Goal: Task Accomplishment & Management: Manage account settings

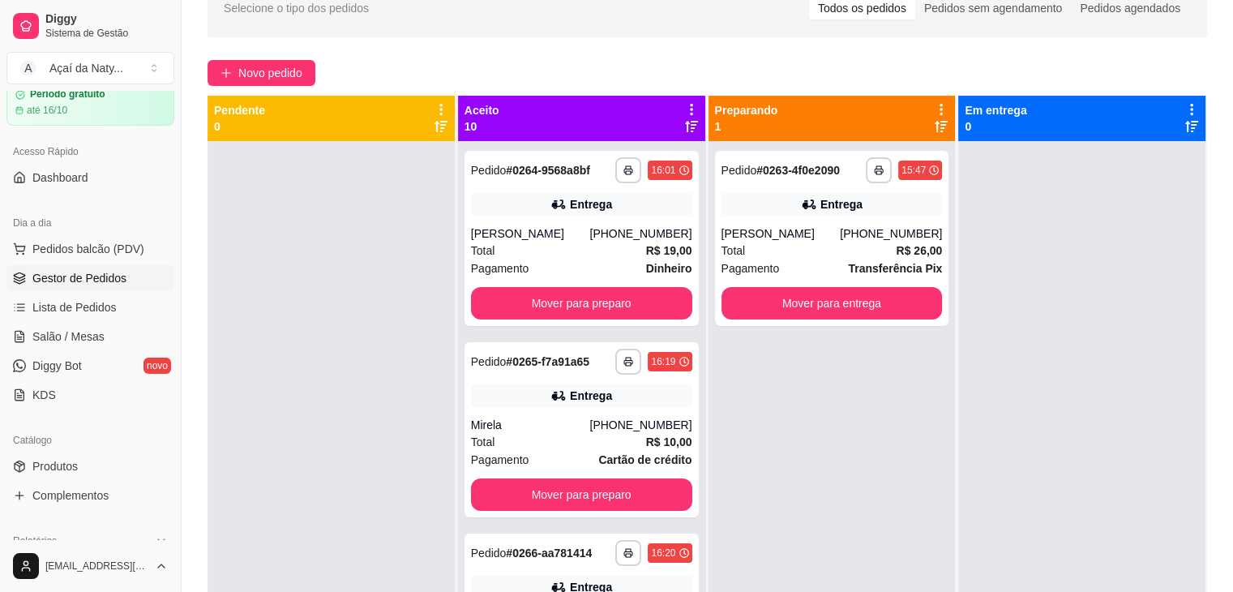
scroll to position [84, 0]
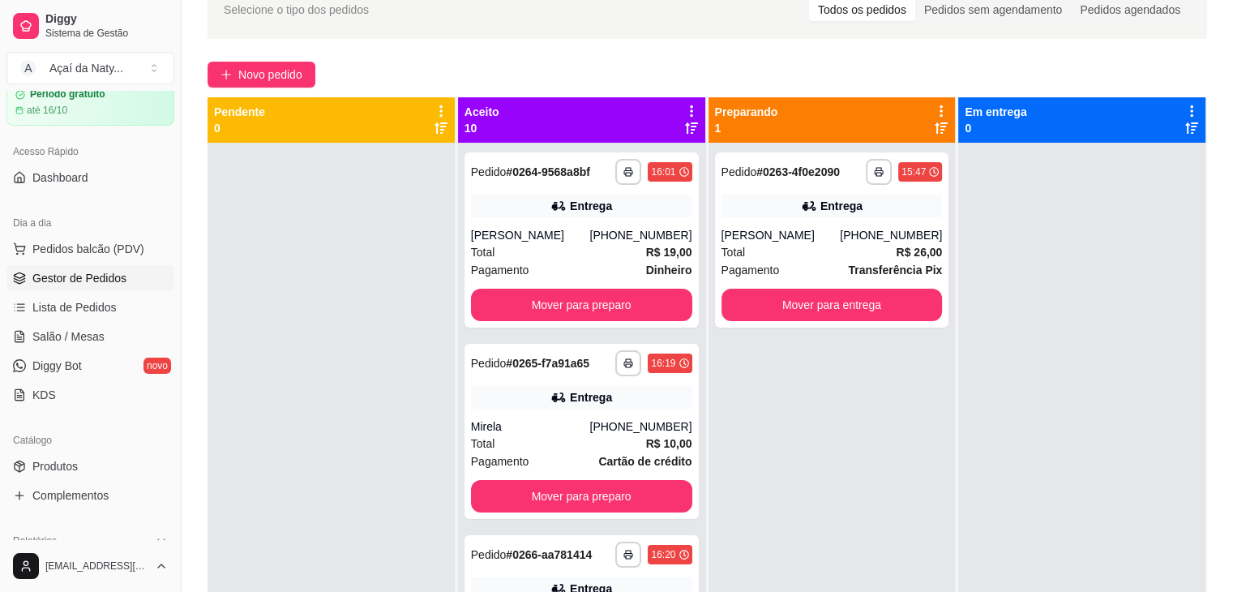
click at [690, 110] on icon at bounding box center [691, 110] width 3 height 11
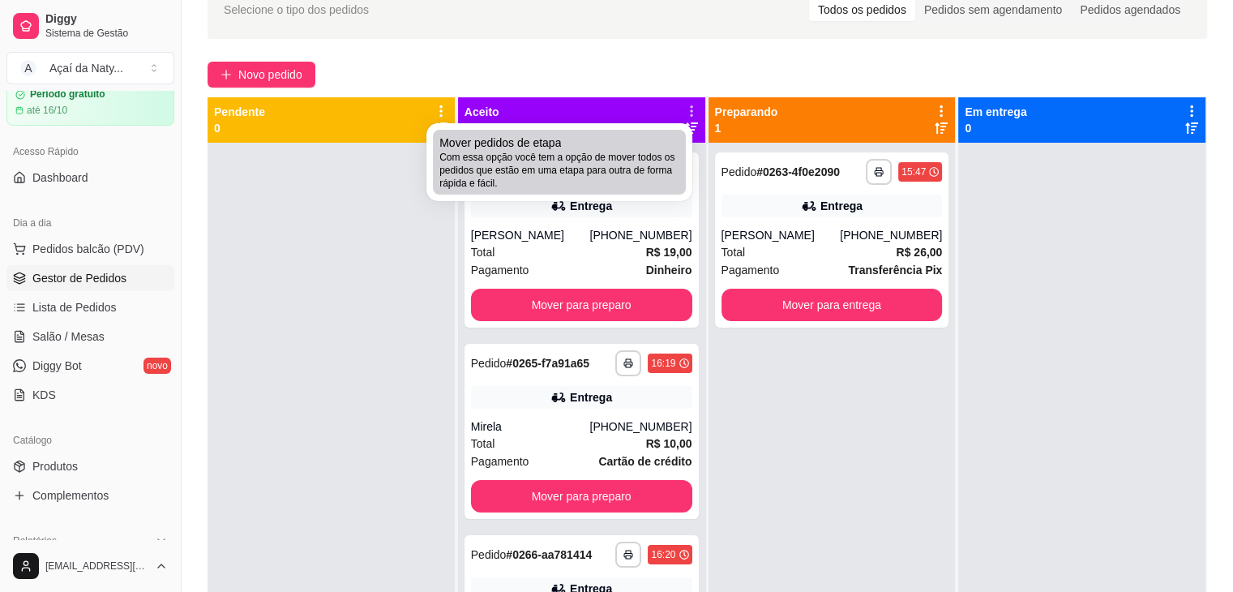
click at [590, 135] on div "Mover pedidos de etapa Com essa opção você tem a opção de mover todos os pedido…" at bounding box center [559, 162] width 240 height 55
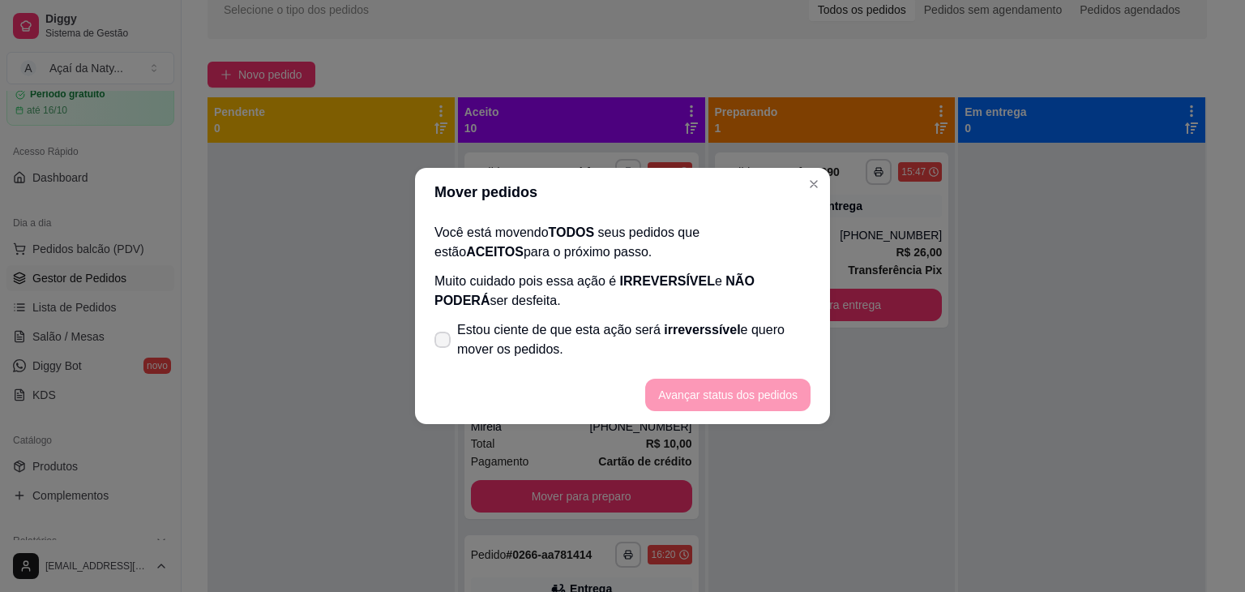
click at [454, 349] on label "Estou ciente de que esta ação será irreverssível e quero mover os pedidos." at bounding box center [622, 340] width 389 height 52
click at [444, 349] on input "Estou ciente de que esta ação será irreverssível e quero mover os pedidos." at bounding box center [439, 348] width 11 height 11
checkbox input "true"
click at [719, 395] on button "Avançar status dos pedidos" at bounding box center [728, 395] width 161 height 32
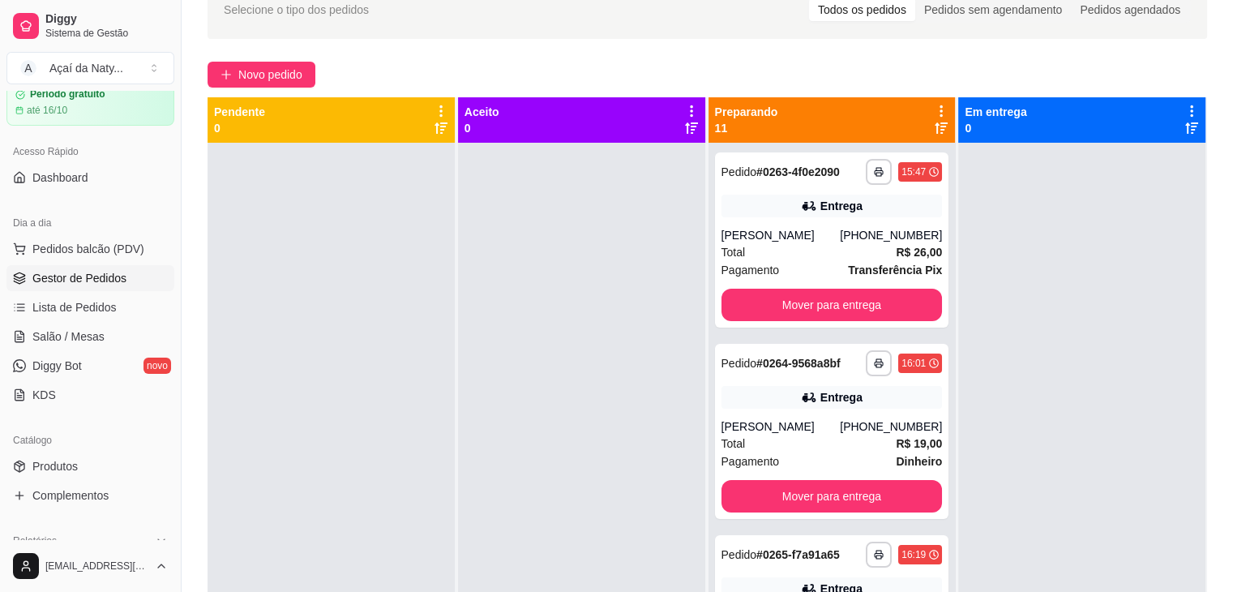
click at [934, 109] on icon at bounding box center [941, 111] width 15 height 15
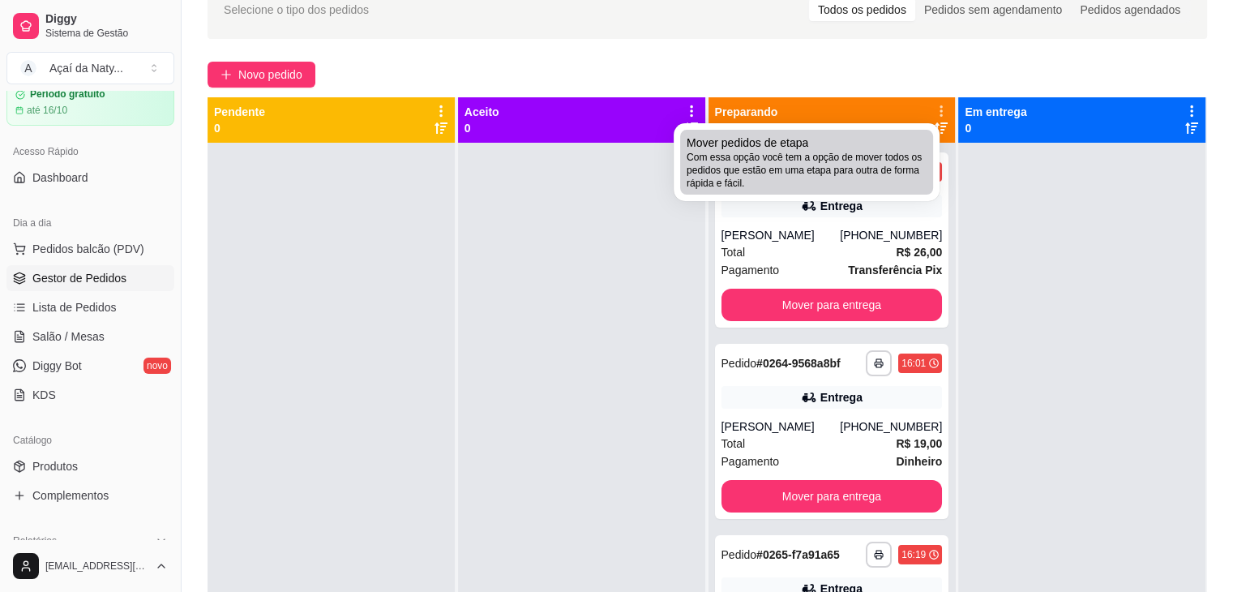
click at [876, 160] on span "Com essa opção você tem a opção de mover todos os pedidos que estão em uma etap…" at bounding box center [807, 170] width 240 height 39
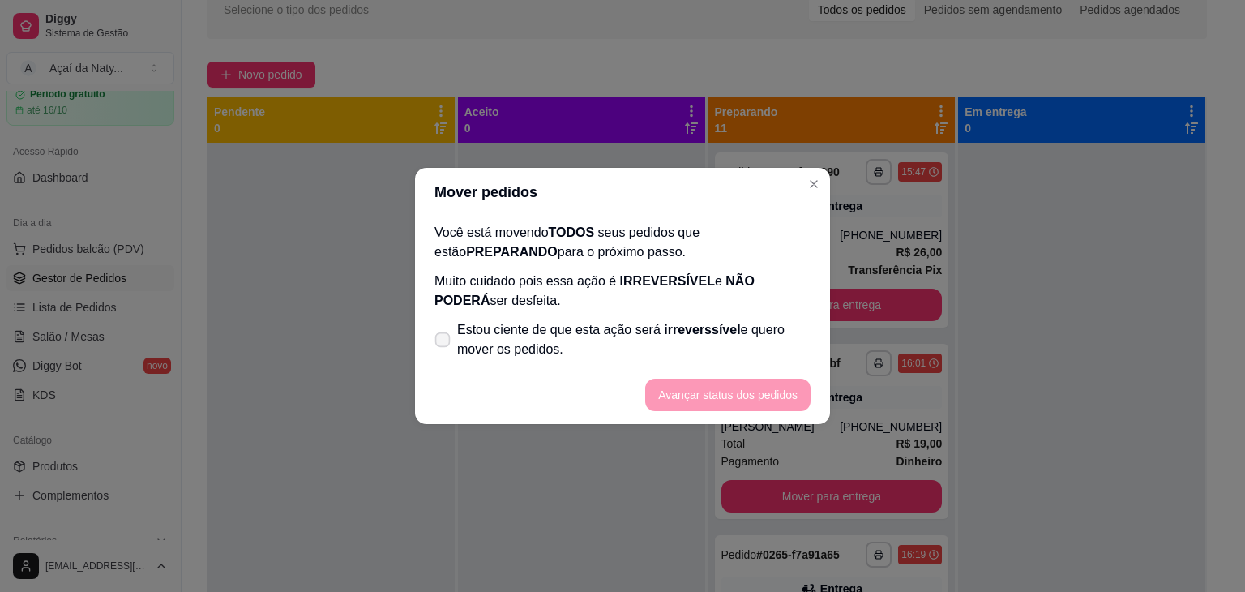
click at [441, 332] on span at bounding box center [442, 339] width 15 height 15
click at [441, 343] on input "Estou ciente de que esta ação será irreverssível e quero mover os pedidos." at bounding box center [439, 348] width 11 height 11
checkbox input "true"
click at [718, 400] on button "Avançar status dos pedidos" at bounding box center [728, 395] width 161 height 32
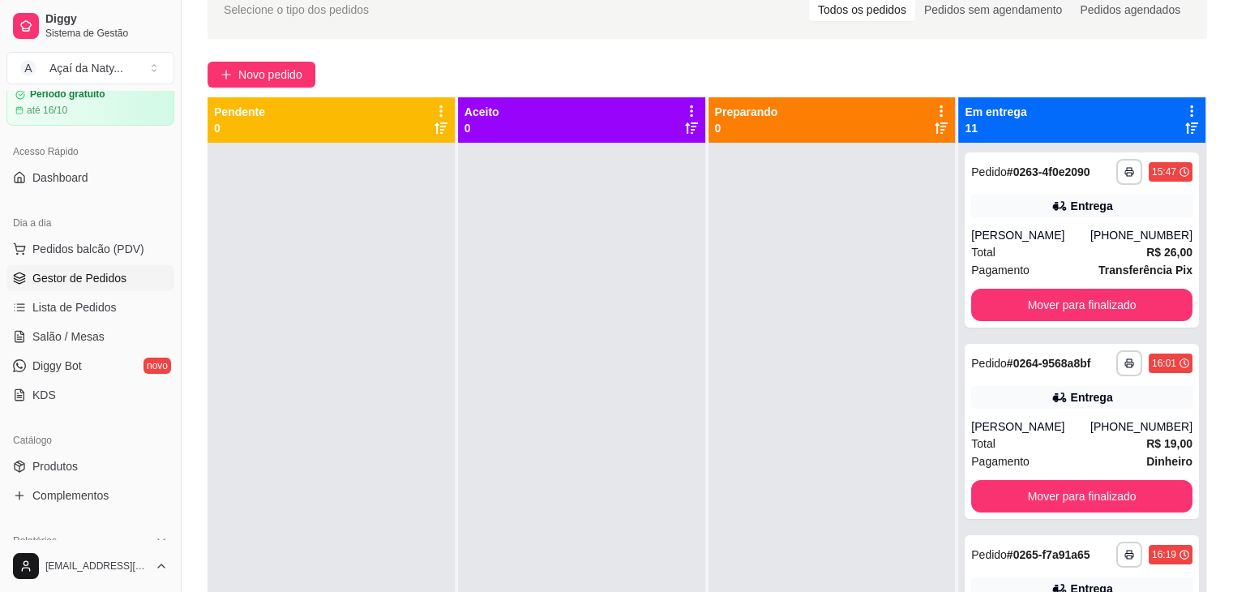
click at [1185, 104] on icon at bounding box center [1192, 111] width 15 height 15
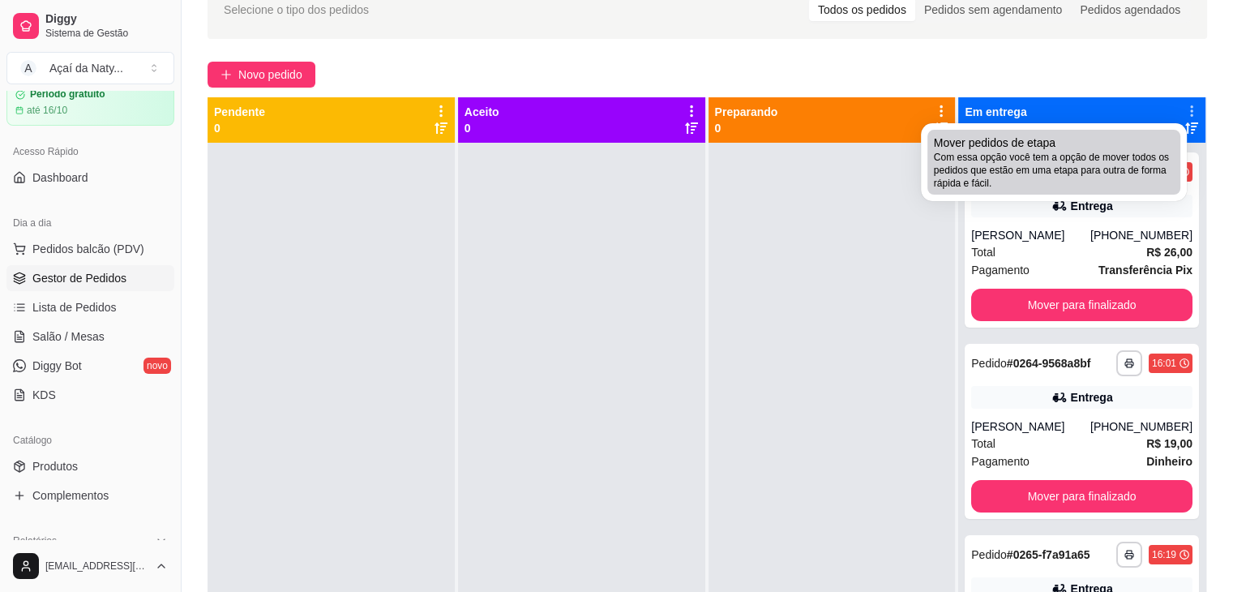
click at [1126, 155] on span "Com essa opção você tem a opção de mover todos os pedidos que estão em uma etap…" at bounding box center [1054, 170] width 240 height 39
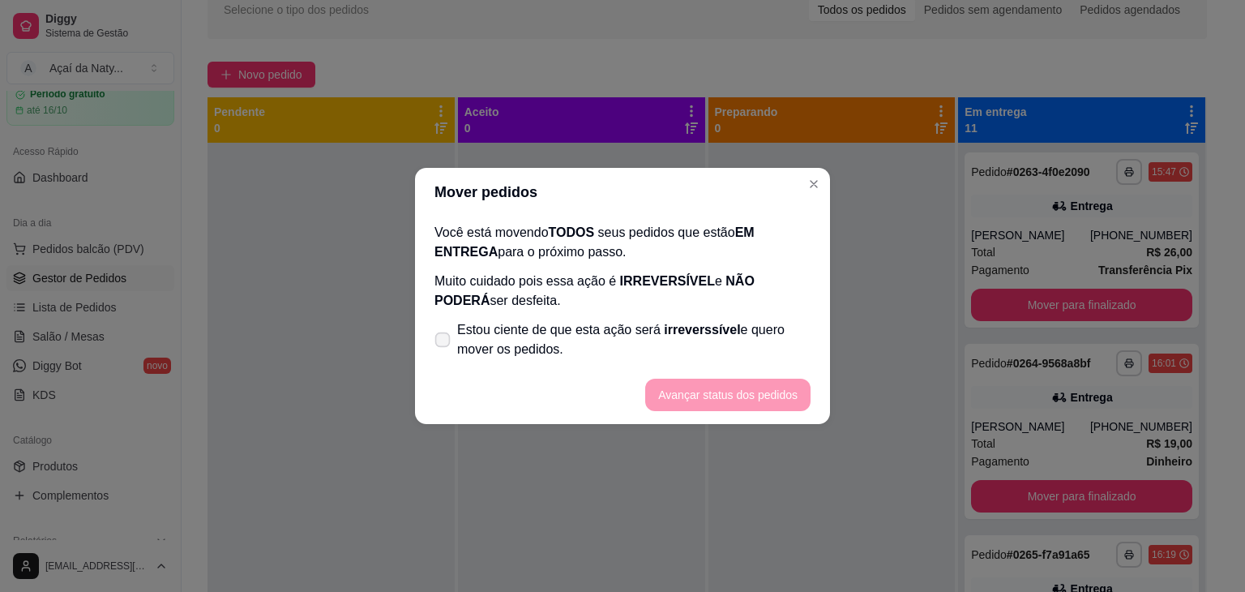
click at [450, 332] on label "Estou ciente de que esta ação será irreverssível e quero mover os pedidos." at bounding box center [622, 340] width 389 height 52
click at [444, 343] on input "Estou ciente de que esta ação será irreverssível e quero mover os pedidos." at bounding box center [439, 348] width 11 height 11
checkbox input "true"
click at [694, 397] on button "Avançar status dos pedidos" at bounding box center [728, 395] width 161 height 32
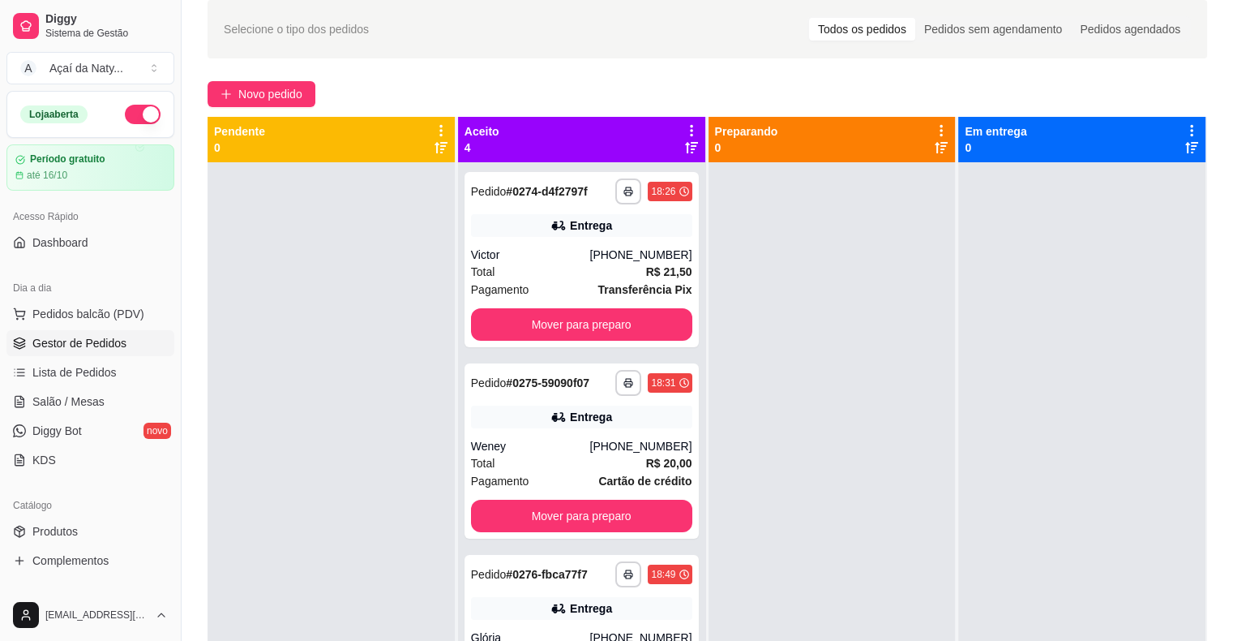
scroll to position [97, 0]
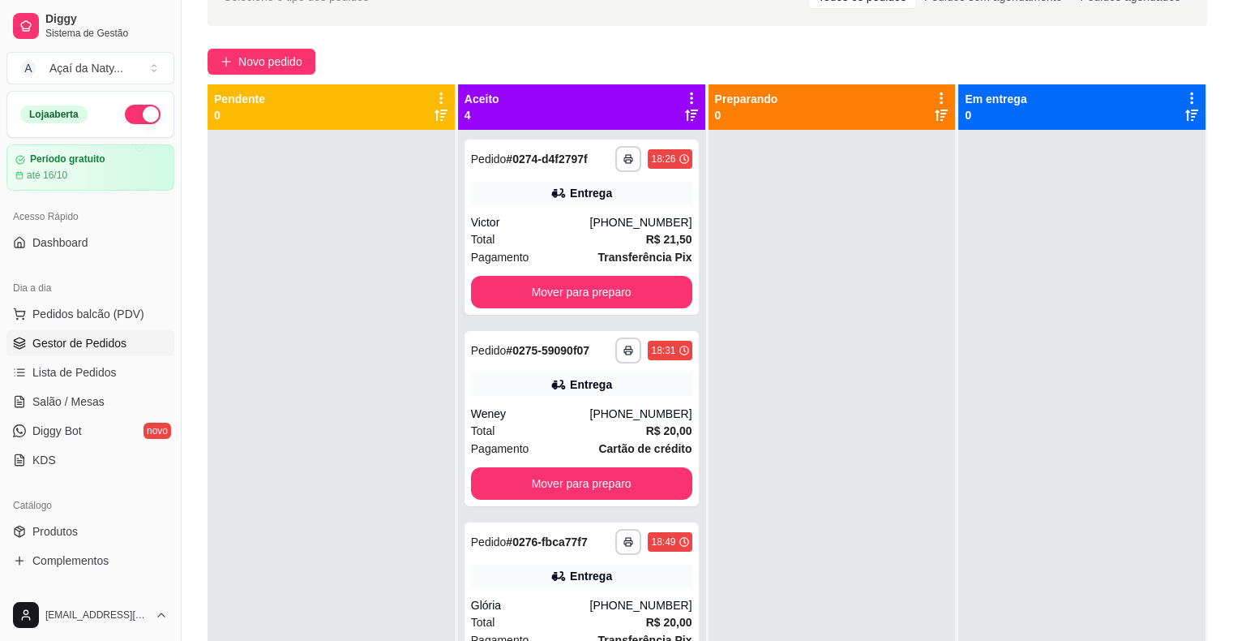
click at [689, 92] on icon at bounding box center [691, 98] width 15 height 15
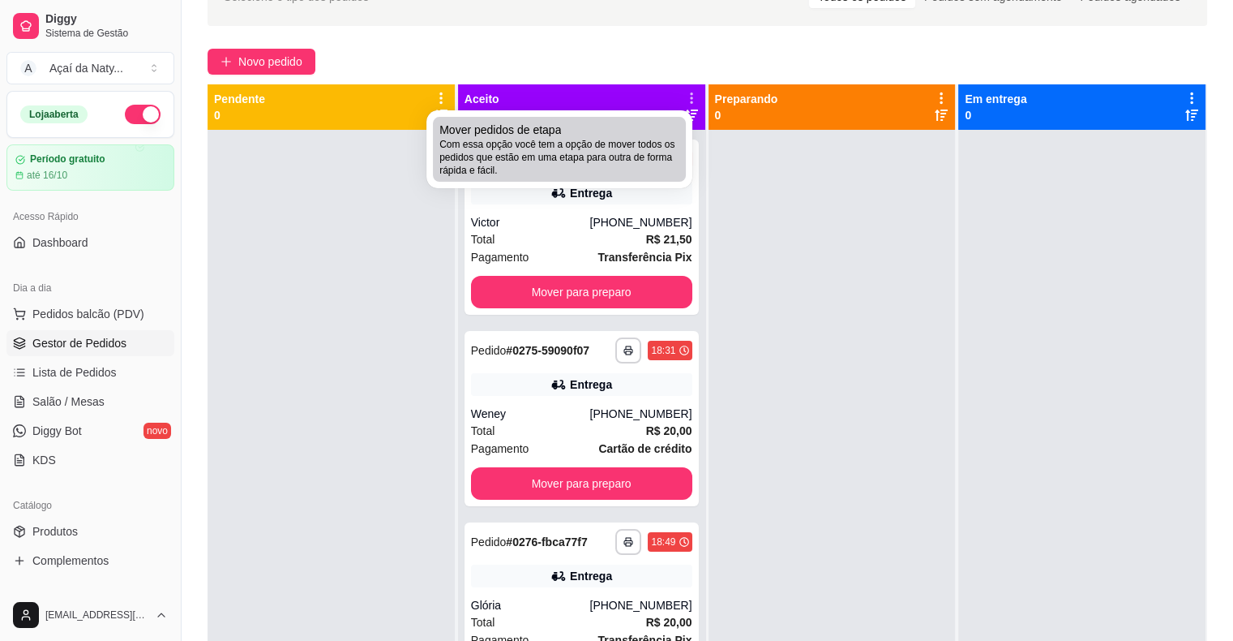
click at [629, 148] on span "Com essa opção você tem a opção de mover todos os pedidos que estão em uma etap…" at bounding box center [559, 157] width 240 height 39
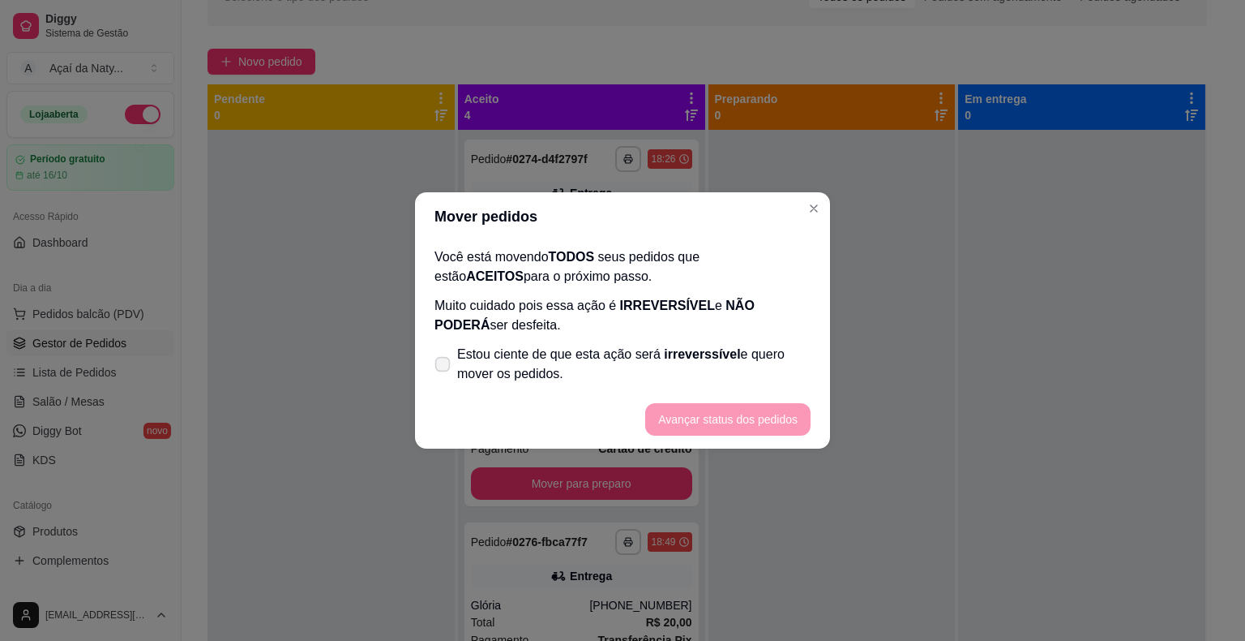
click at [440, 362] on icon at bounding box center [442, 363] width 12 height 9
click at [440, 367] on input "Estou ciente de que esta ação será irreverssível e quero mover os pedidos." at bounding box center [439, 372] width 11 height 11
checkbox input "true"
click at [683, 421] on button "Avançar status dos pedidos" at bounding box center [728, 420] width 161 height 32
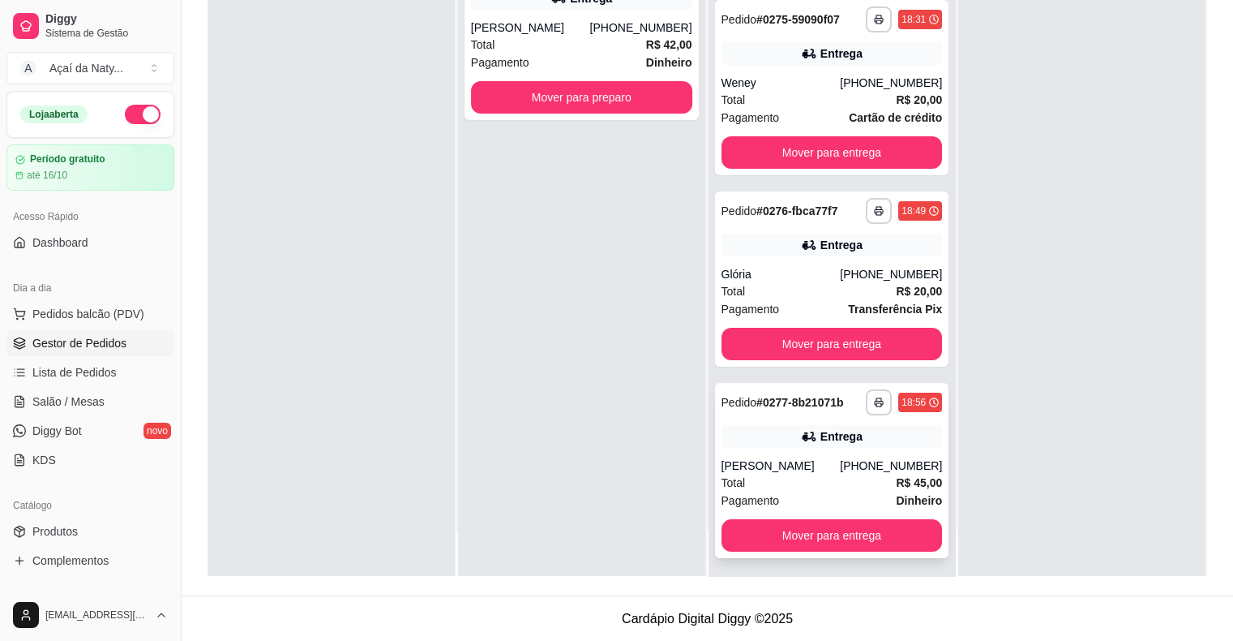
scroll to position [140, 0]
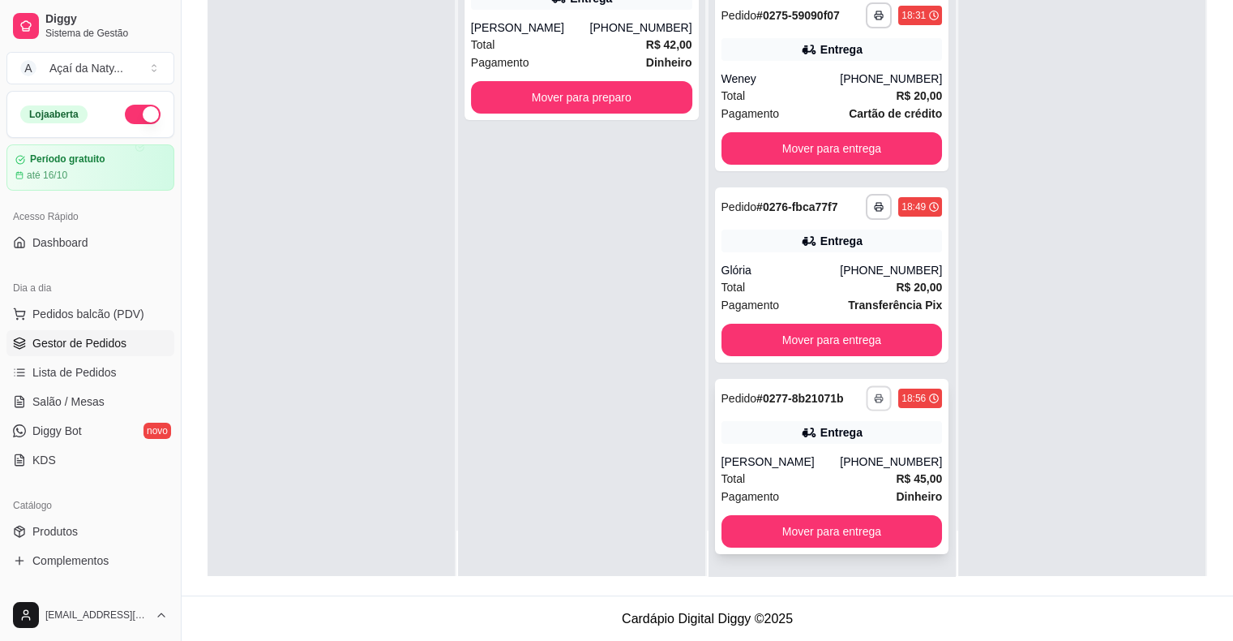
click at [874, 401] on icon "button" at bounding box center [879, 398] width 10 height 10
click at [826, 462] on button "Impressora" at bounding box center [815, 453] width 114 height 25
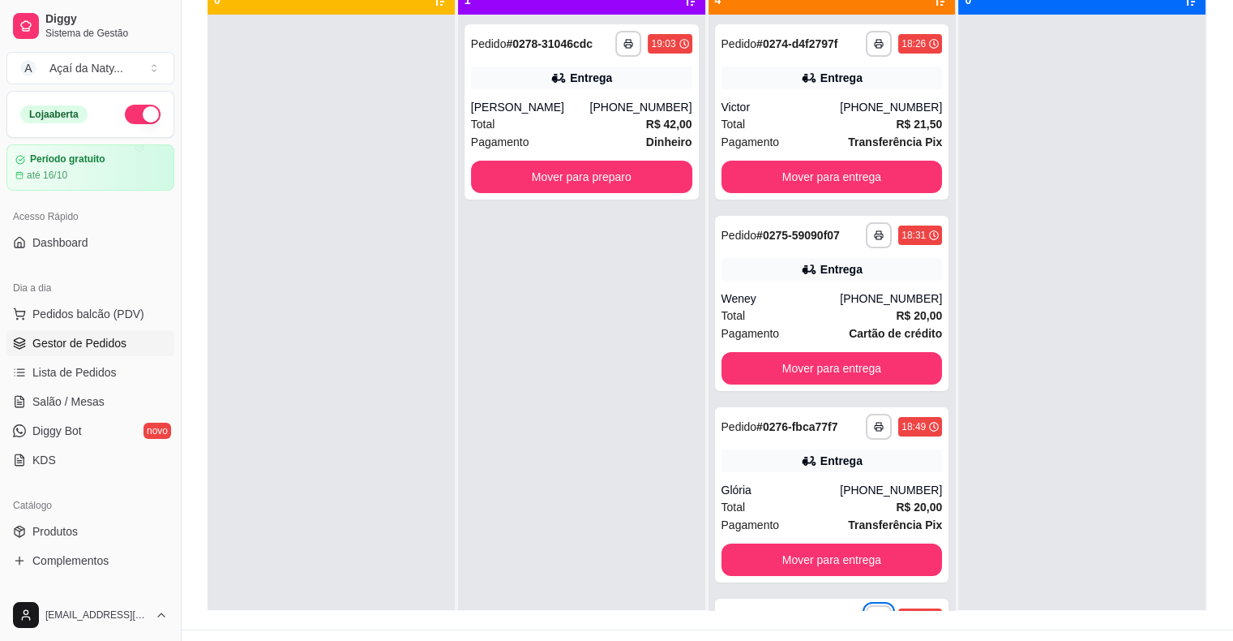
scroll to position [182, 0]
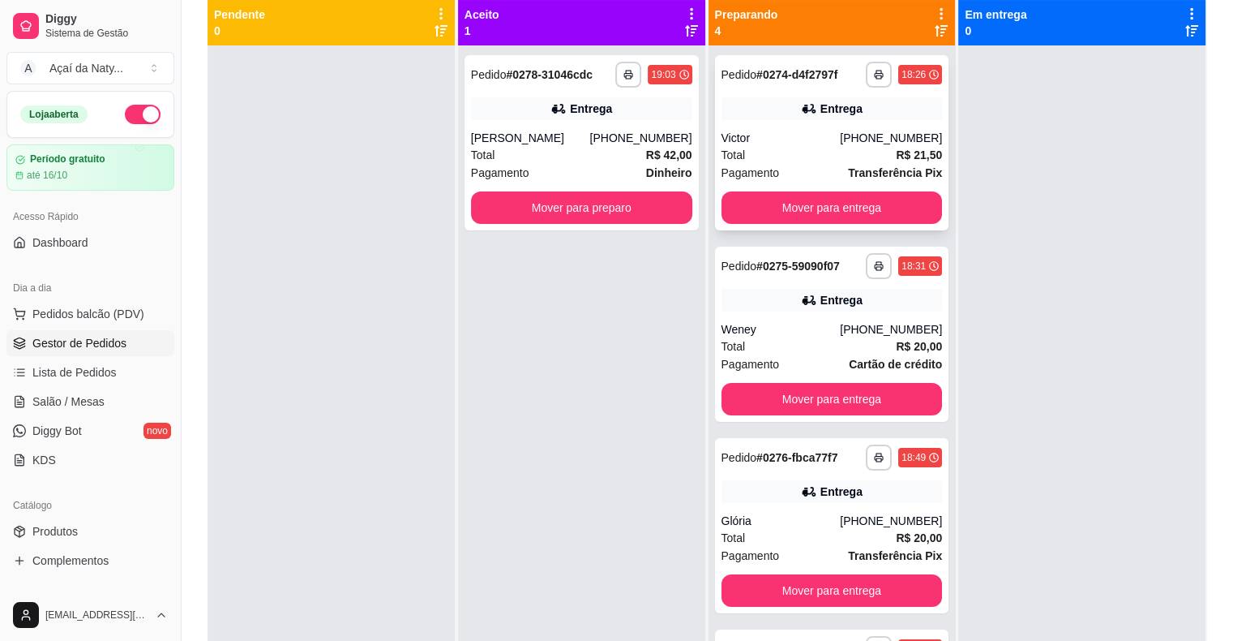
click at [765, 98] on div "Entrega" at bounding box center [832, 108] width 221 height 23
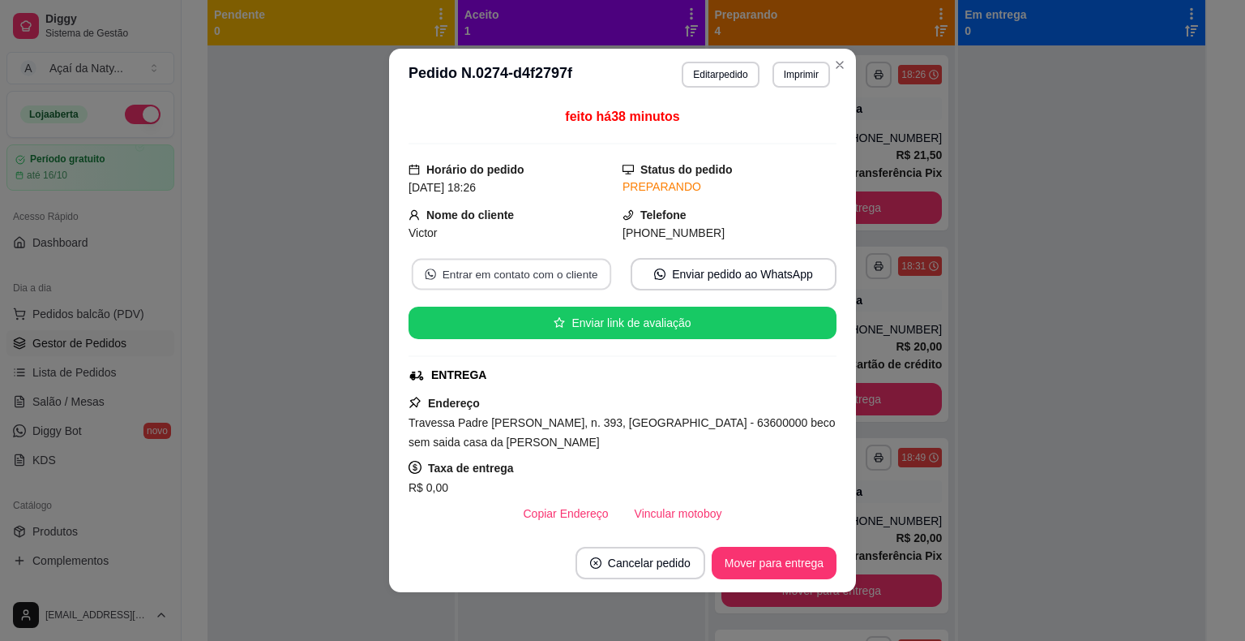
click at [532, 272] on button "Entrar em contato com o cliente" at bounding box center [511, 275] width 199 height 32
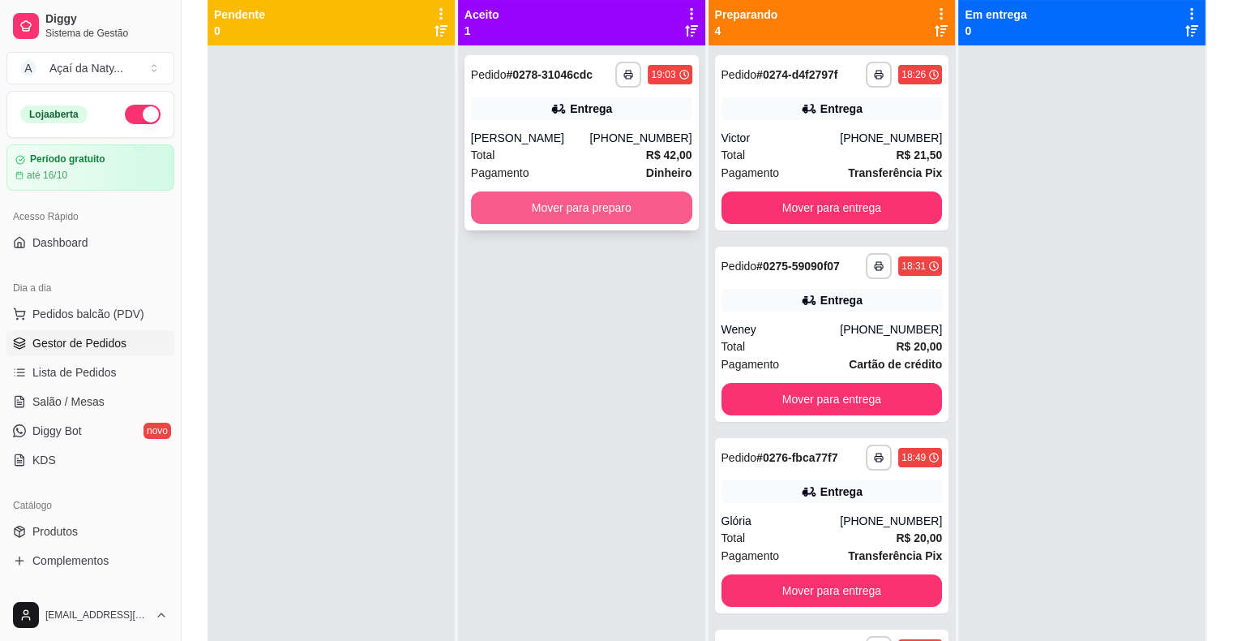
click at [591, 210] on button "Mover para preparo" at bounding box center [581, 207] width 221 height 32
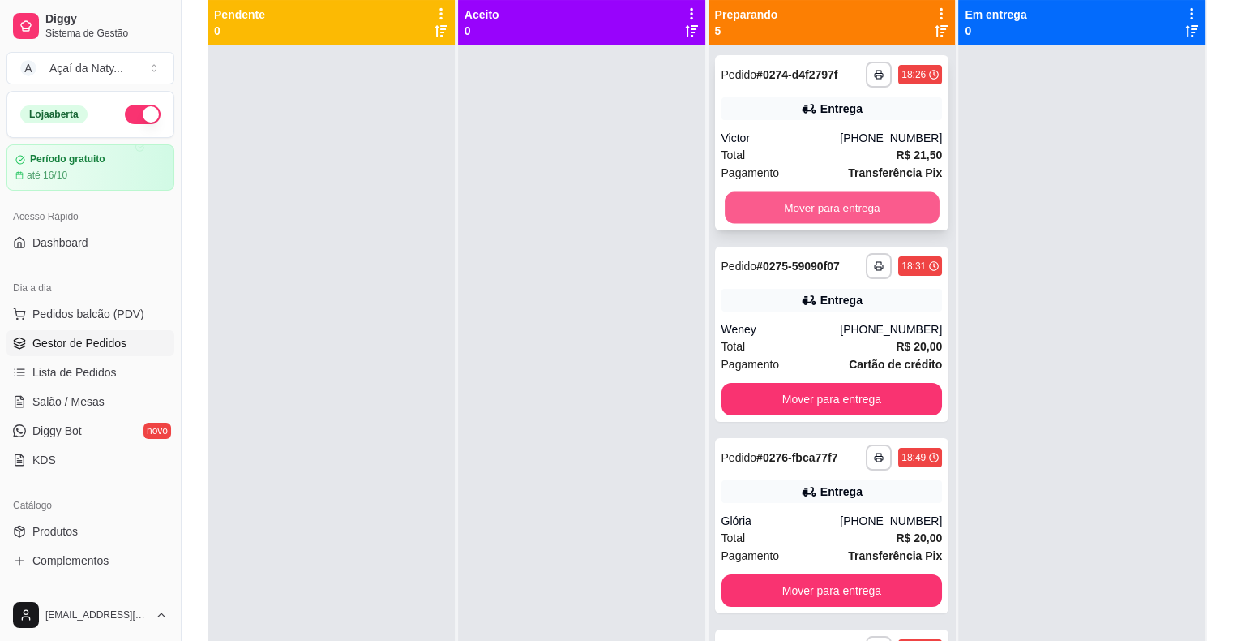
click at [782, 212] on button "Mover para entrega" at bounding box center [832, 208] width 215 height 32
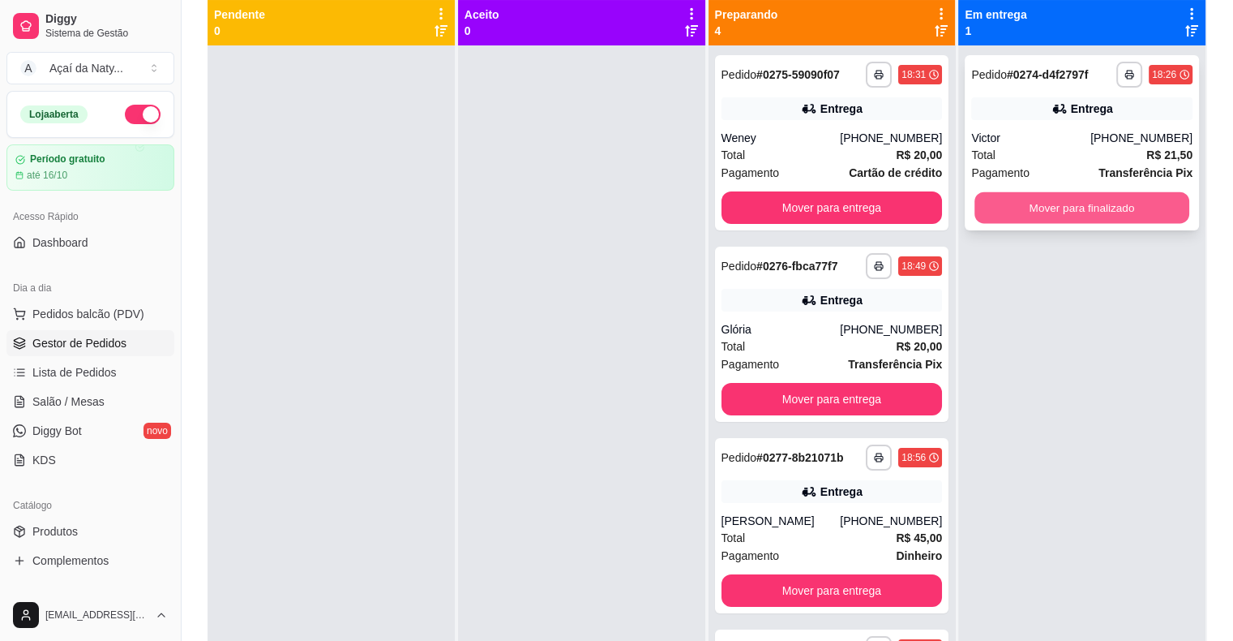
click at [999, 208] on button "Mover para finalizado" at bounding box center [1082, 208] width 215 height 32
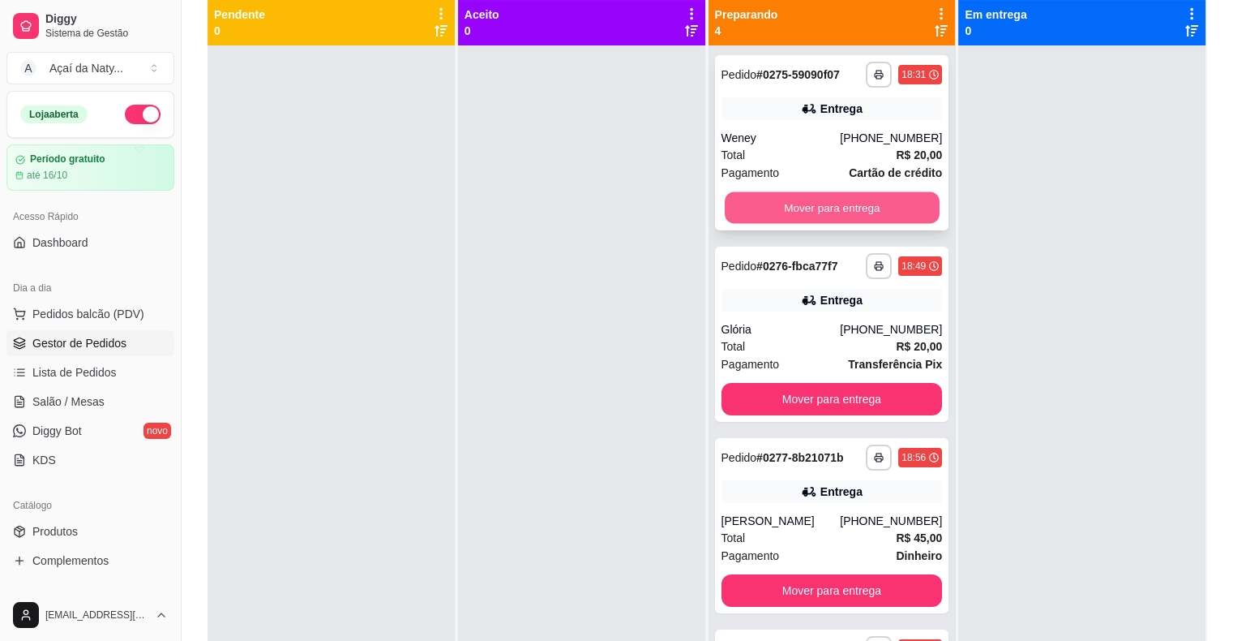
click at [872, 200] on button "Mover para entrega" at bounding box center [832, 208] width 215 height 32
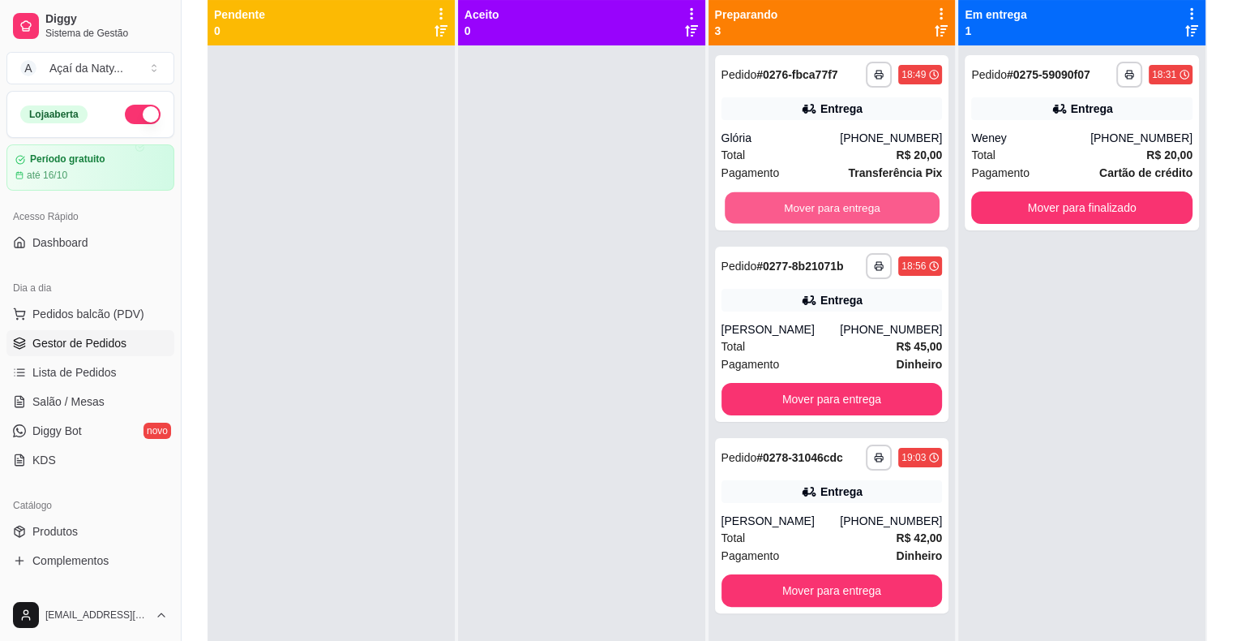
click at [872, 200] on button "Mover para entrega" at bounding box center [832, 208] width 215 height 32
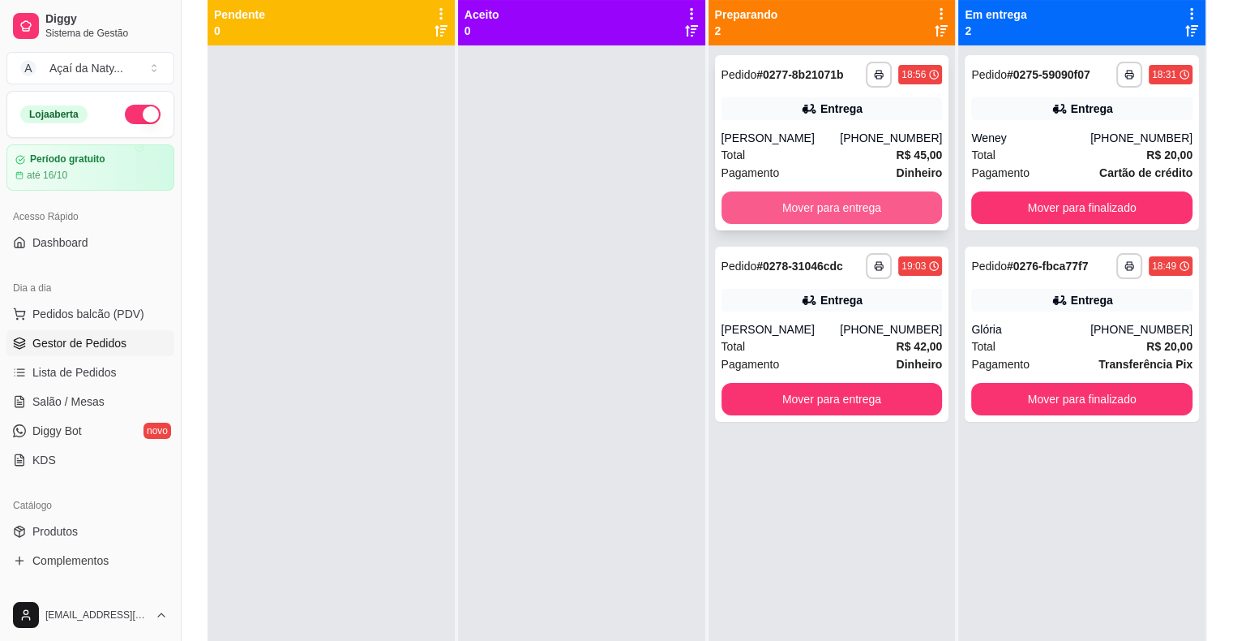
click at [821, 207] on button "Mover para entrega" at bounding box center [832, 207] width 221 height 32
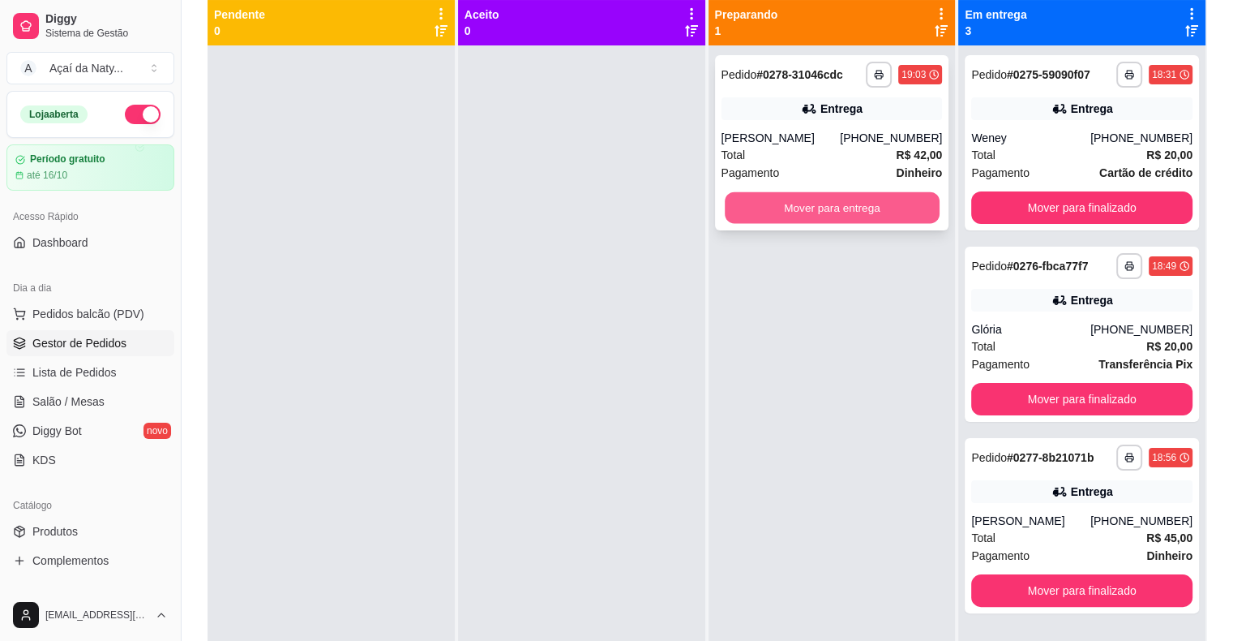
click at [784, 206] on button "Mover para entrega" at bounding box center [832, 208] width 215 height 32
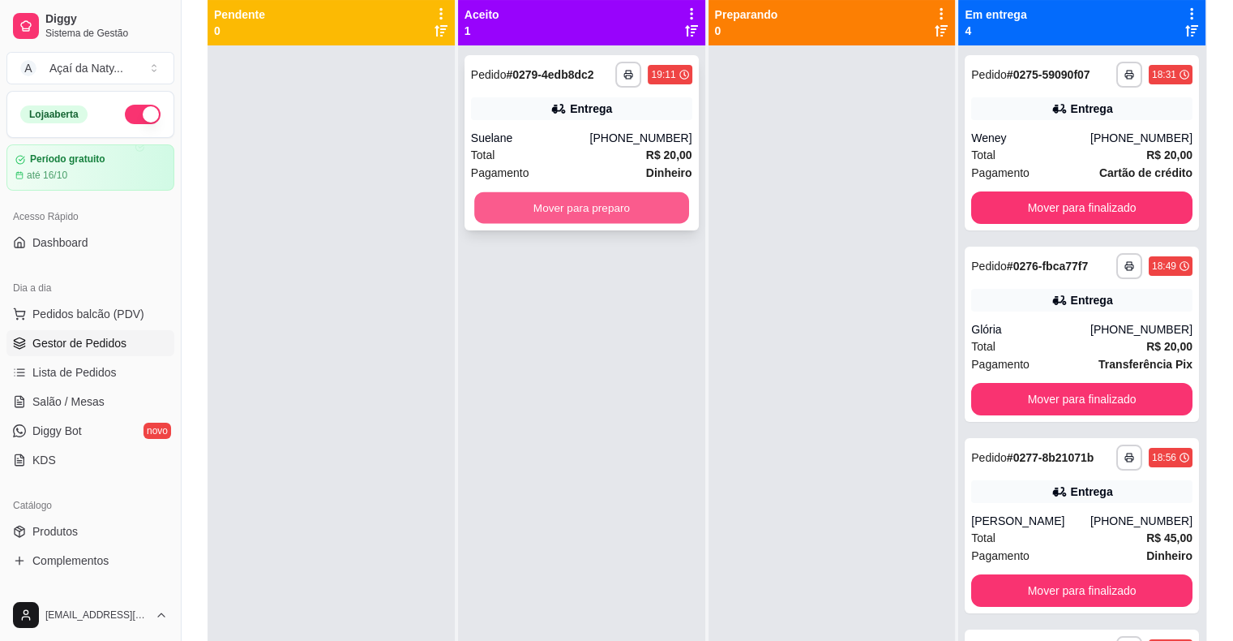
click at [547, 204] on button "Mover para preparo" at bounding box center [581, 208] width 215 height 32
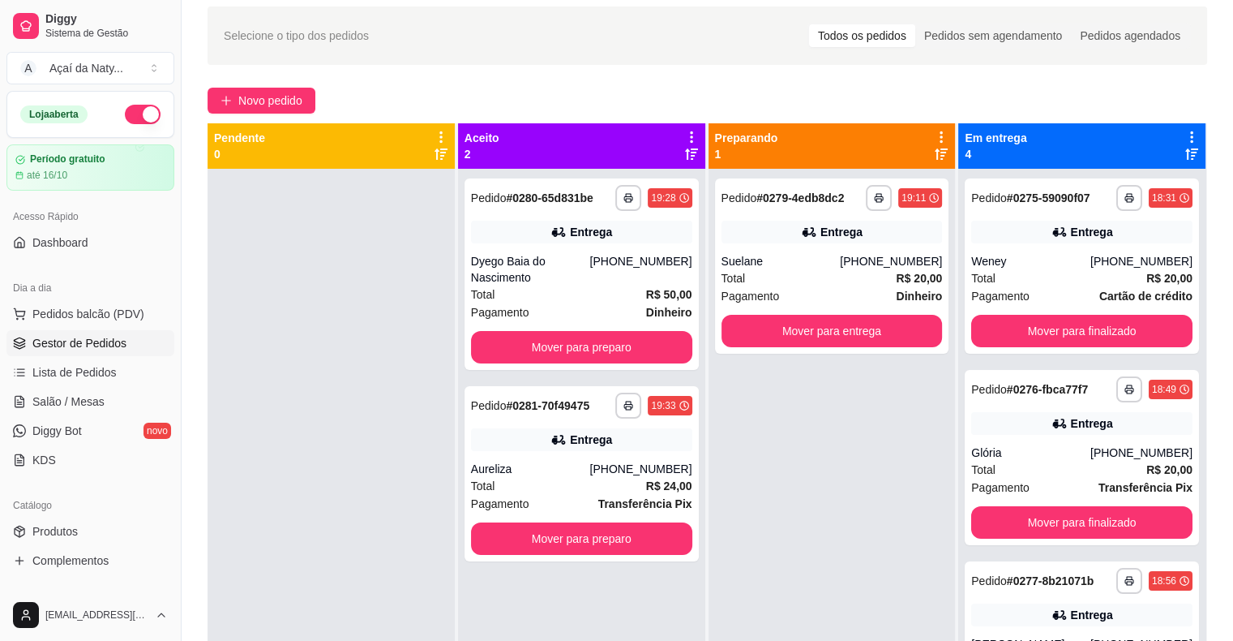
scroll to position [52, 0]
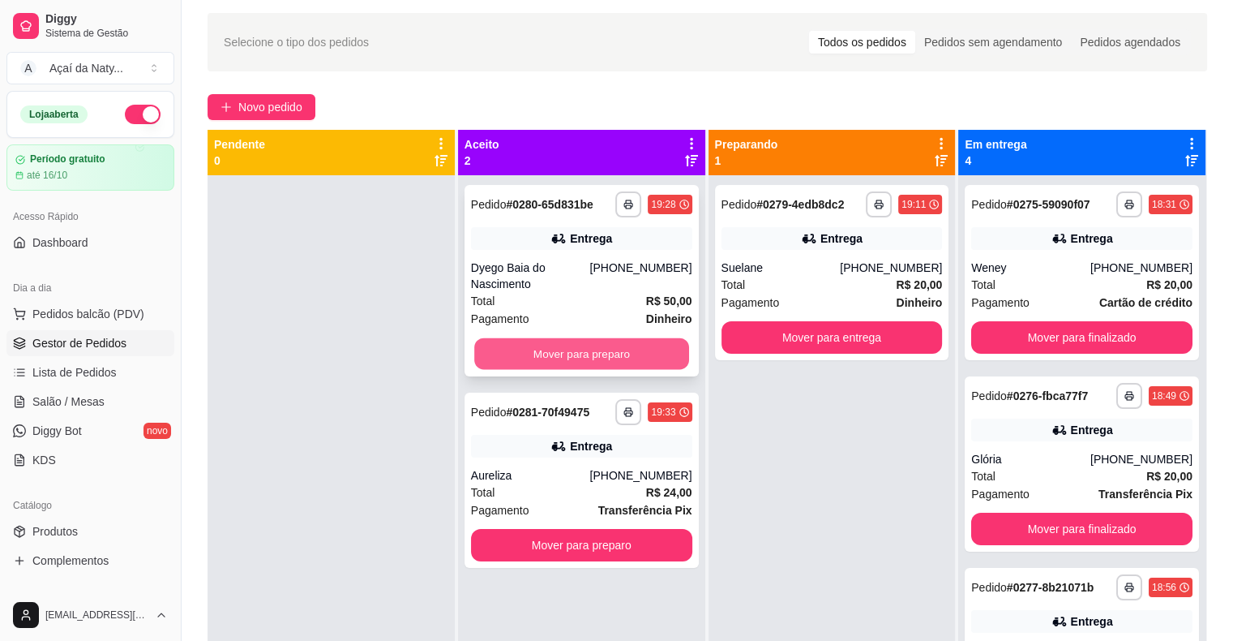
click at [595, 338] on button "Mover para preparo" at bounding box center [581, 354] width 215 height 32
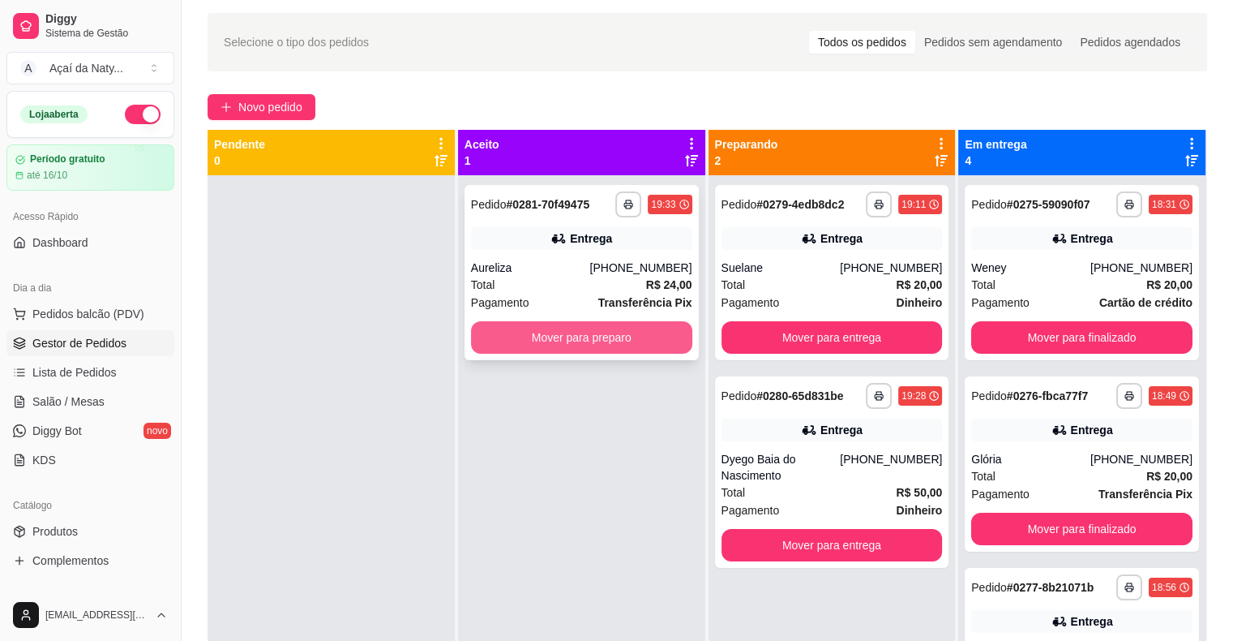
click at [616, 340] on button "Mover para preparo" at bounding box center [581, 337] width 221 height 32
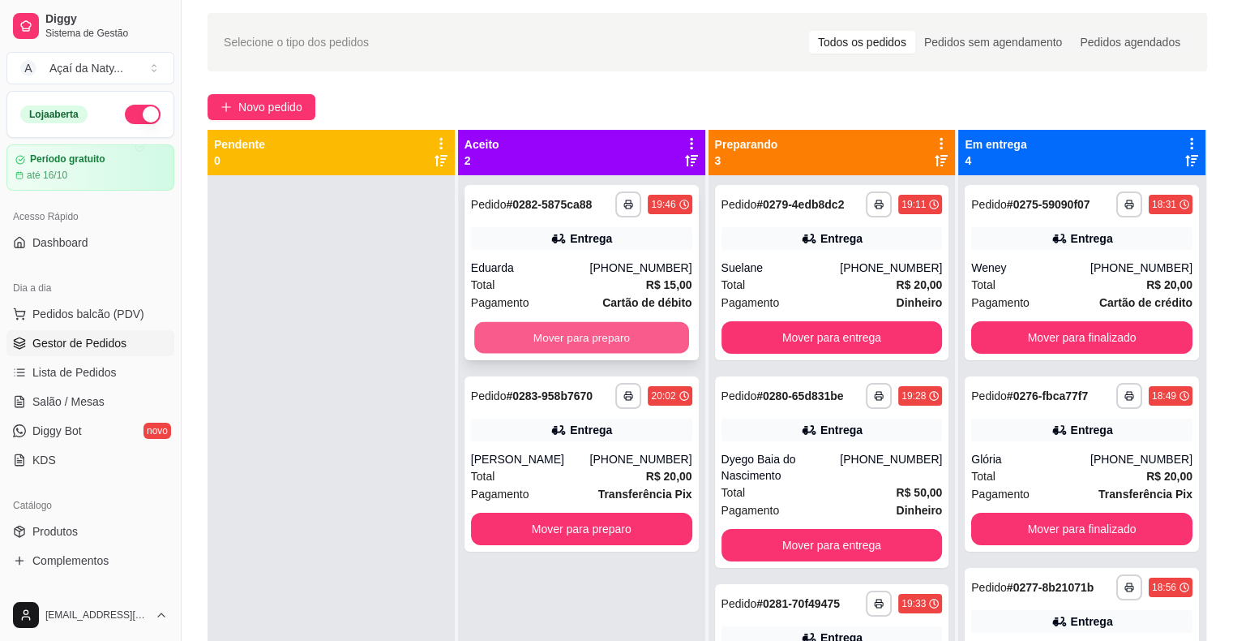
click at [522, 336] on button "Mover para preparo" at bounding box center [581, 338] width 215 height 32
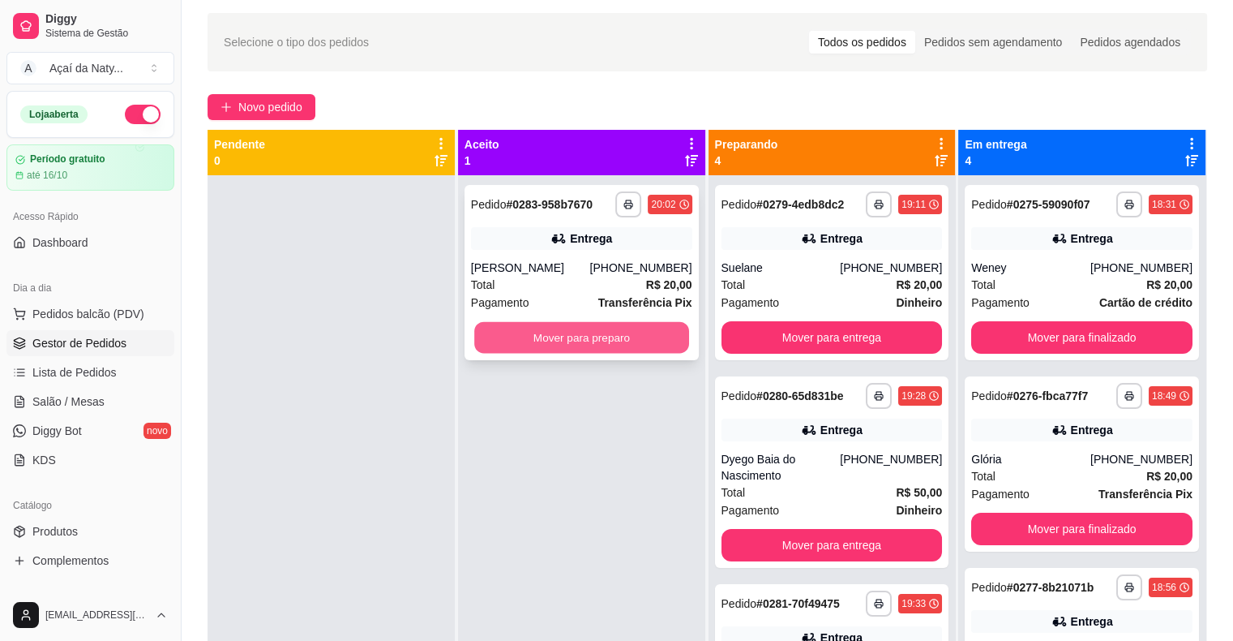
click at [558, 335] on button "Mover para preparo" at bounding box center [581, 338] width 215 height 32
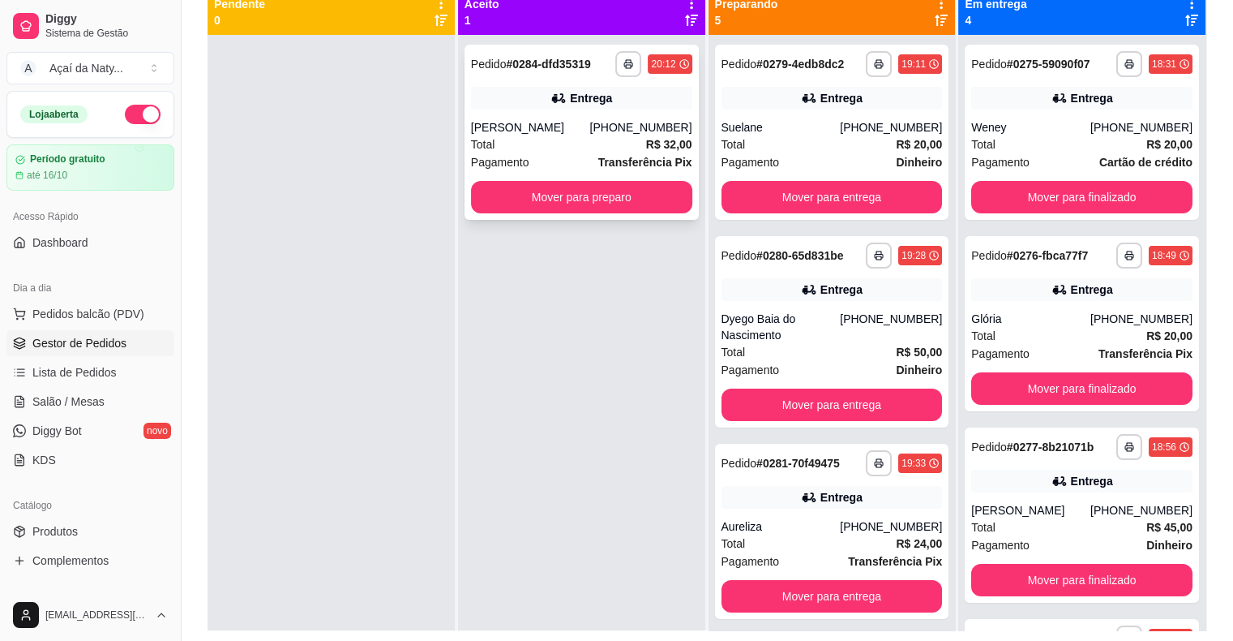
scroll to position [182, 0]
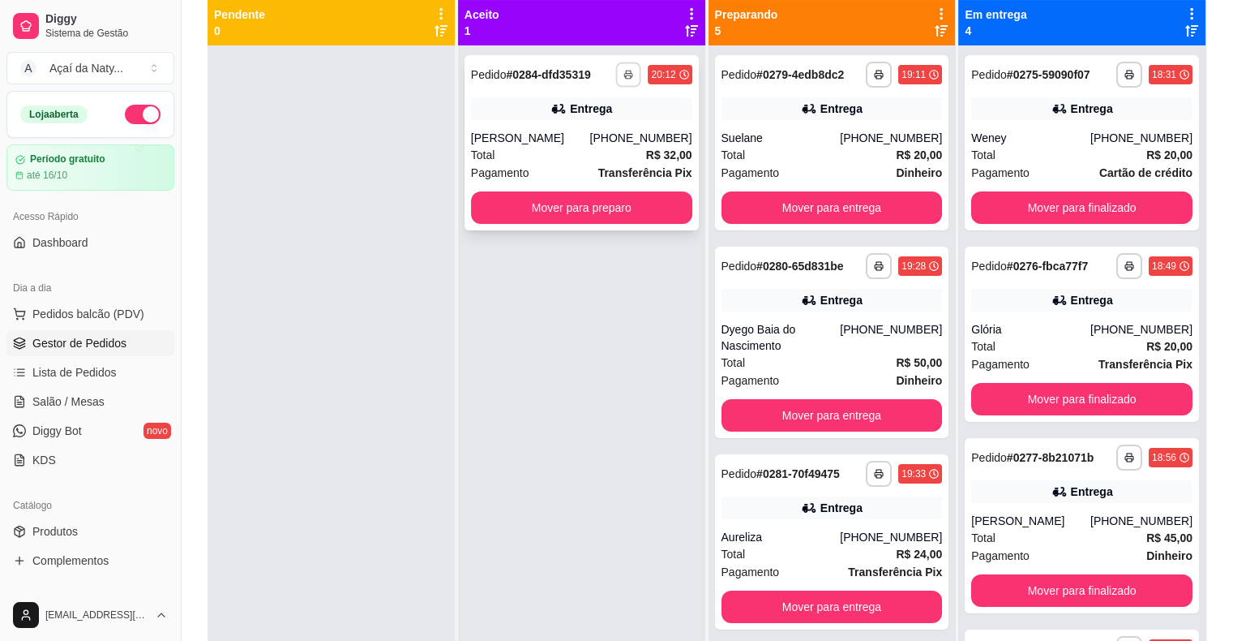
click at [624, 67] on button "button" at bounding box center [628, 74] width 25 height 25
click at [594, 128] on button "Impressora" at bounding box center [580, 130] width 114 height 25
click at [564, 206] on button "Mover para preparo" at bounding box center [581, 207] width 221 height 32
click at [625, 68] on button "button" at bounding box center [628, 74] width 25 height 25
click at [577, 128] on button "Impressora" at bounding box center [580, 130] width 114 height 25
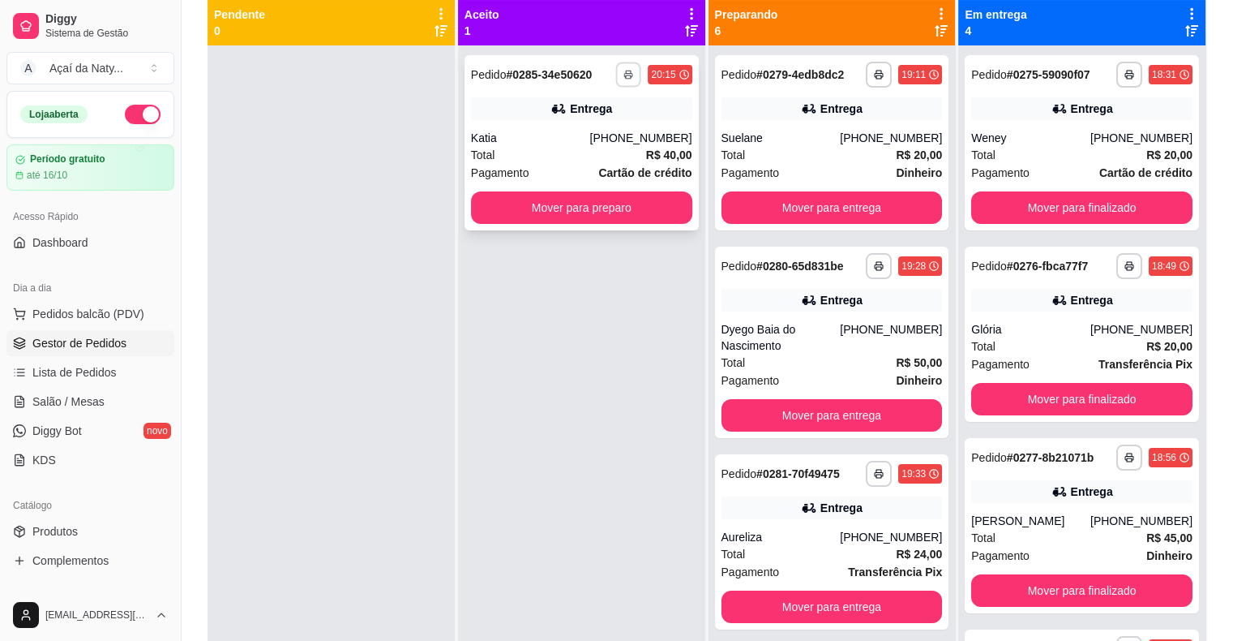
click at [629, 82] on button "button" at bounding box center [628, 74] width 25 height 25
click at [600, 127] on button "Impressora" at bounding box center [580, 130] width 114 height 25
click at [628, 65] on button "button" at bounding box center [628, 74] width 25 height 25
click at [582, 136] on button "Impressora" at bounding box center [580, 130] width 114 height 25
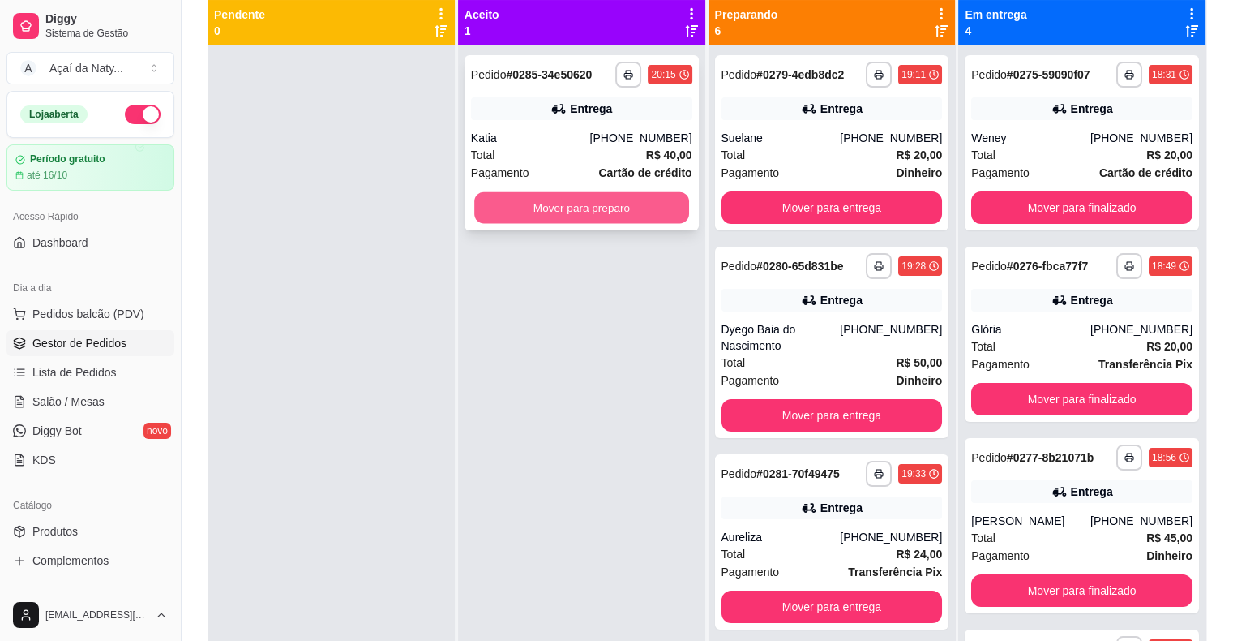
click at [574, 208] on button "Mover para preparo" at bounding box center [581, 208] width 215 height 32
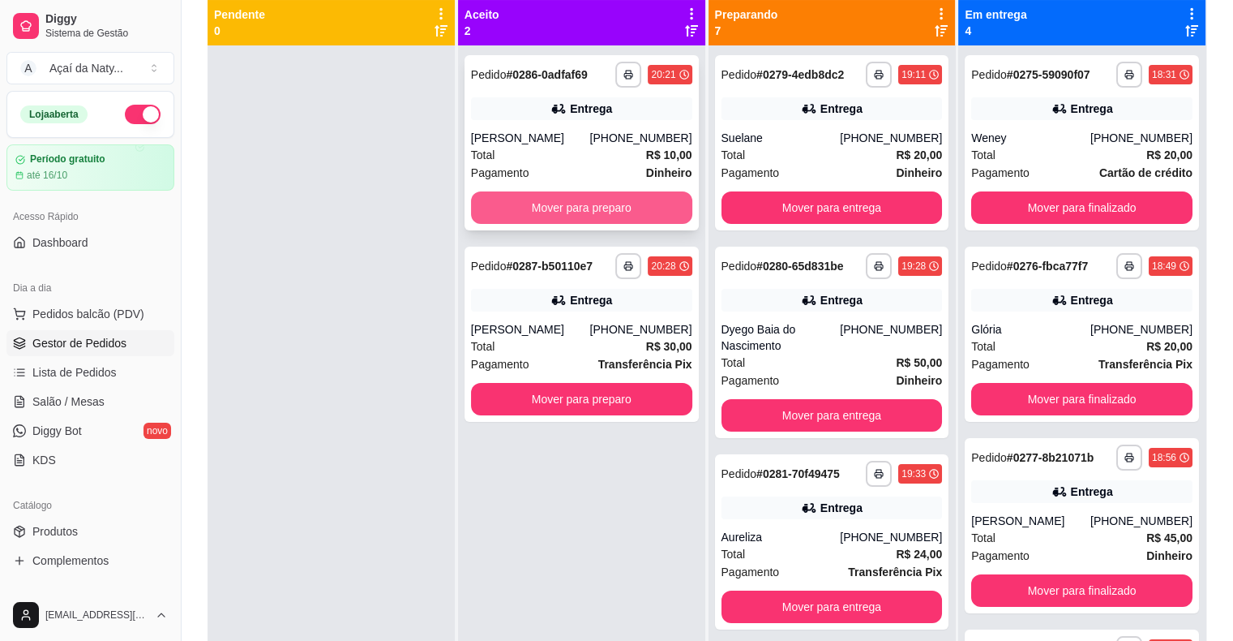
click at [554, 215] on button "Mover para preparo" at bounding box center [581, 207] width 221 height 32
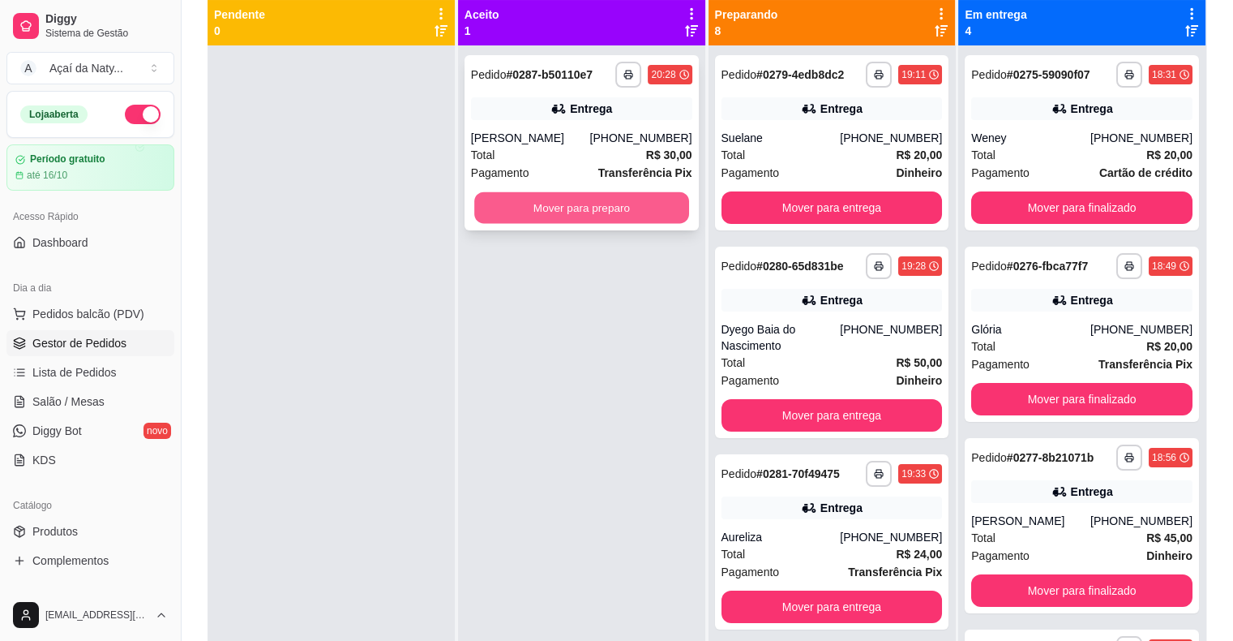
click at [546, 210] on button "Mover para preparo" at bounding box center [581, 208] width 215 height 32
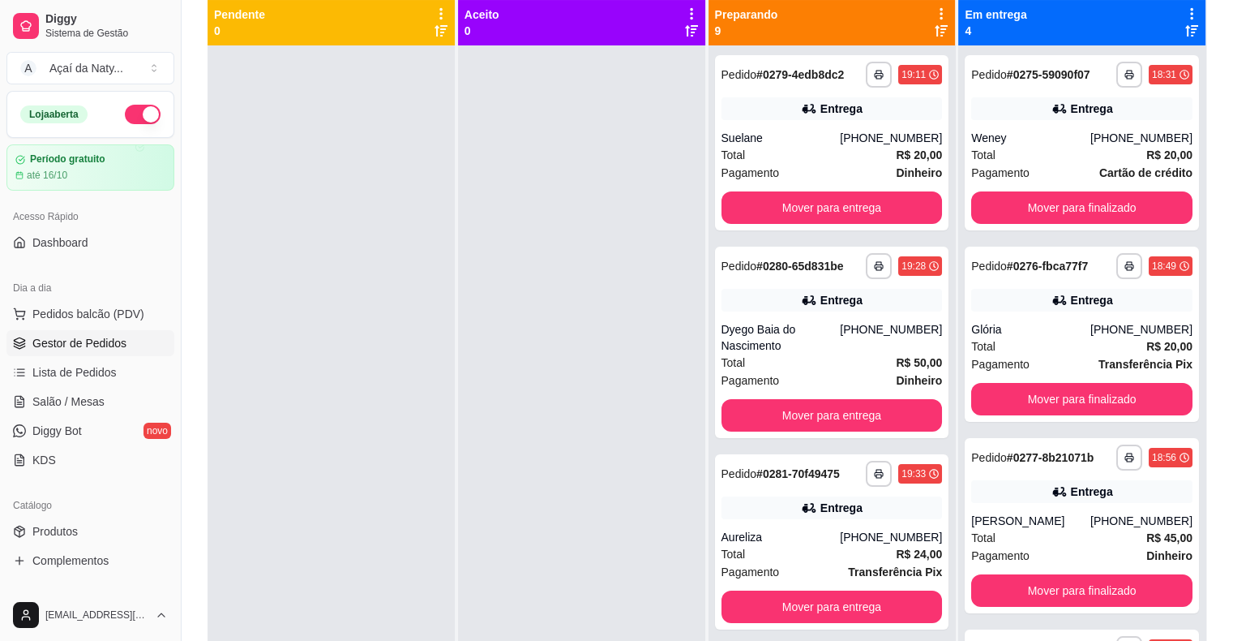
click at [1190, 8] on icon at bounding box center [1191, 13] width 3 height 11
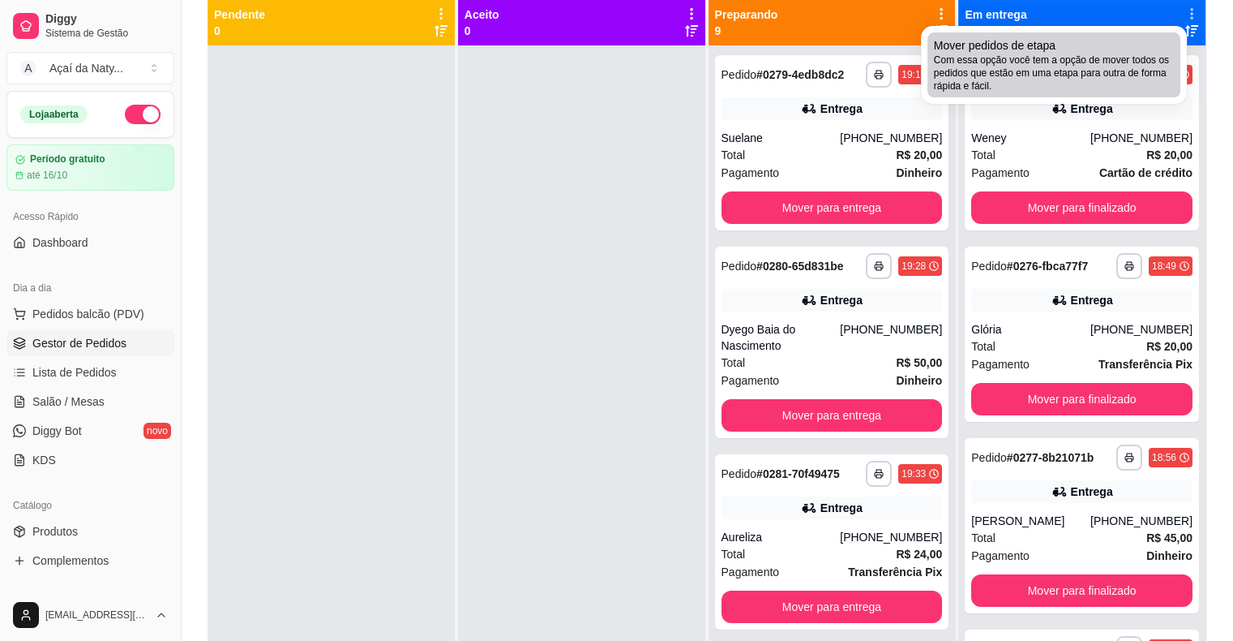
click at [1100, 51] on div "Mover pedidos de etapa Com essa opção você tem a opção de mover todos os pedido…" at bounding box center [1054, 64] width 240 height 55
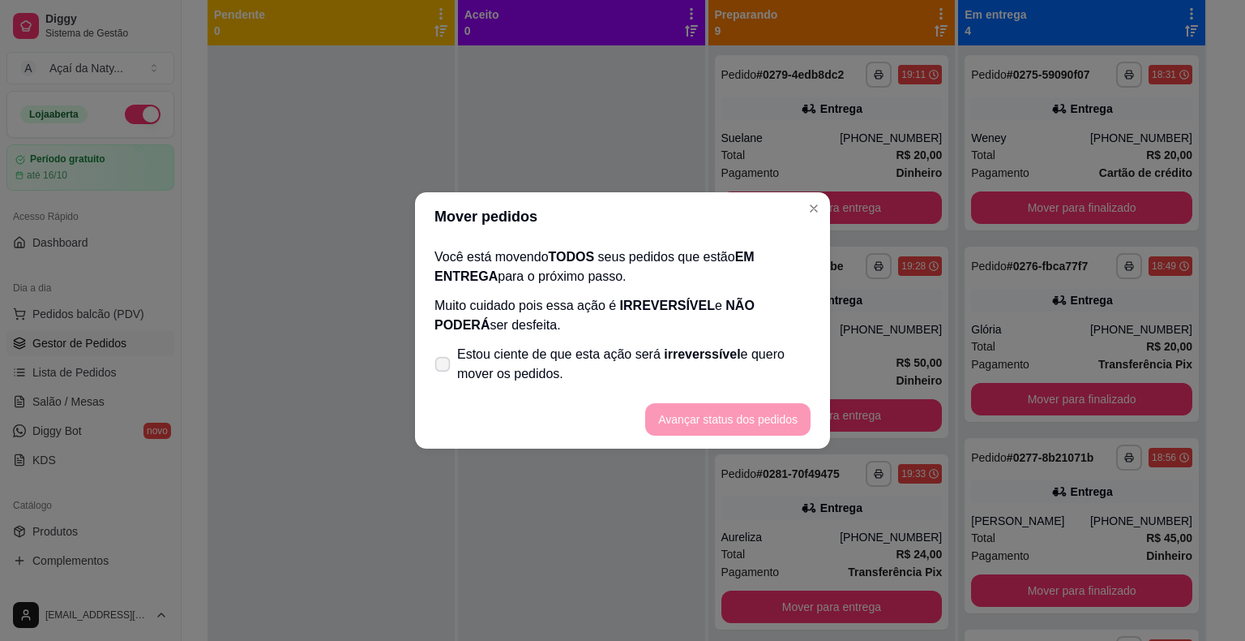
click at [443, 368] on icon at bounding box center [442, 363] width 12 height 9
click at [443, 368] on input "Estou ciente de que esta ação será irreverssível e quero mover os pedidos." at bounding box center [439, 372] width 11 height 11
checkbox input "true"
click at [694, 420] on button "Avançar status dos pedidos" at bounding box center [728, 420] width 161 height 32
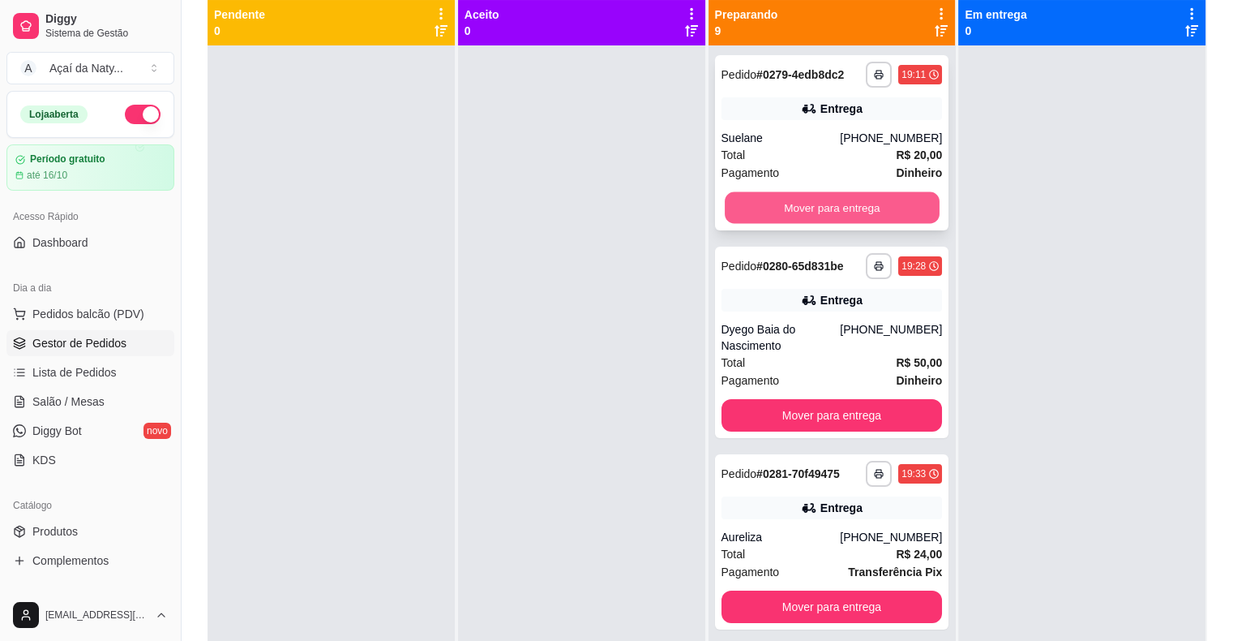
click at [843, 202] on button "Mover para entrega" at bounding box center [832, 208] width 215 height 32
